Goal: Information Seeking & Learning: Learn about a topic

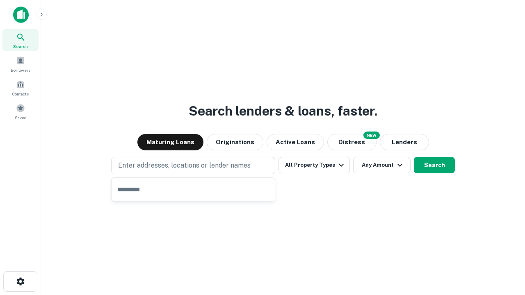
type input "**********"
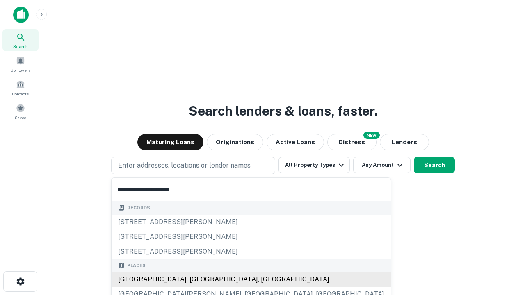
click at [196, 280] on div "[GEOGRAPHIC_DATA], [GEOGRAPHIC_DATA], [GEOGRAPHIC_DATA]" at bounding box center [250, 279] width 279 height 15
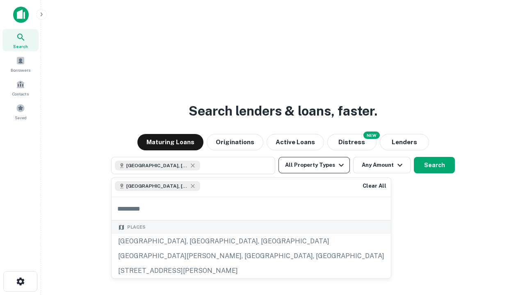
click at [314, 165] on button "All Property Types" at bounding box center [313, 165] width 71 height 16
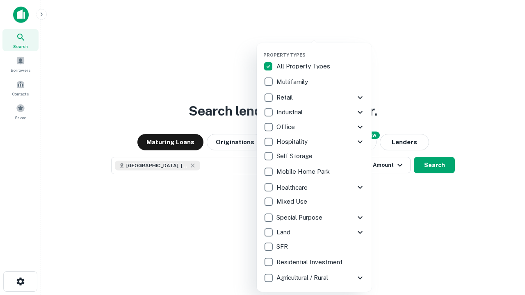
click at [321, 50] on button "button" at bounding box center [320, 50] width 115 height 0
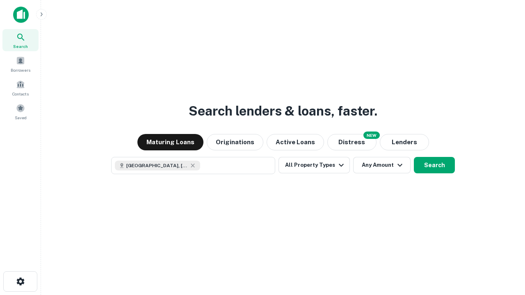
scroll to position [13, 0]
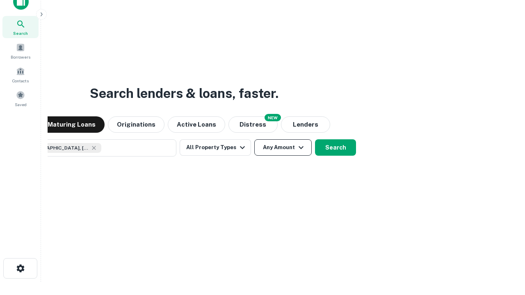
click at [254, 139] on button "Any Amount" at bounding box center [282, 147] width 57 height 16
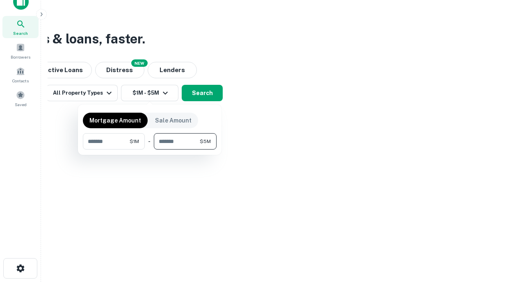
type input "*******"
click at [150, 150] on button "button" at bounding box center [150, 150] width 134 height 0
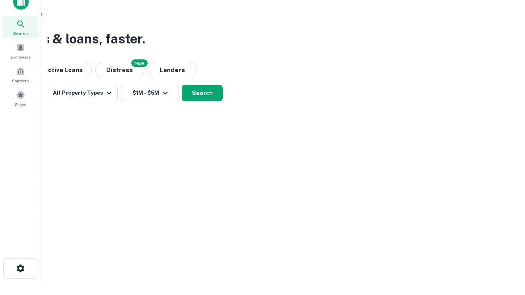
scroll to position [13, 0]
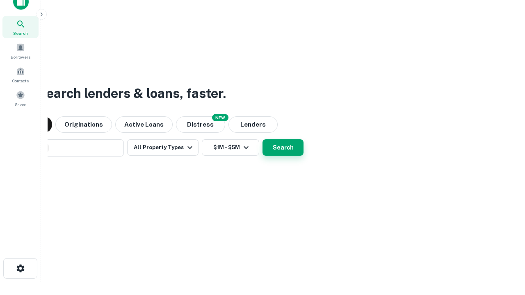
click at [262, 139] on button "Search" at bounding box center [282, 147] width 41 height 16
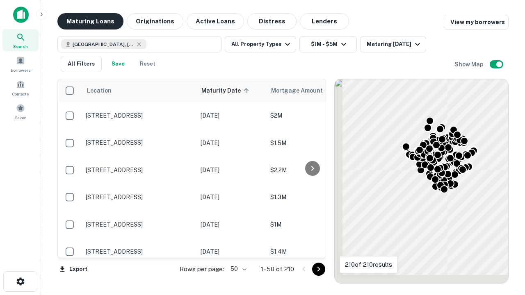
click at [90, 21] on button "Maturing Loans" at bounding box center [90, 21] width 66 height 16
